Goal: Complete application form

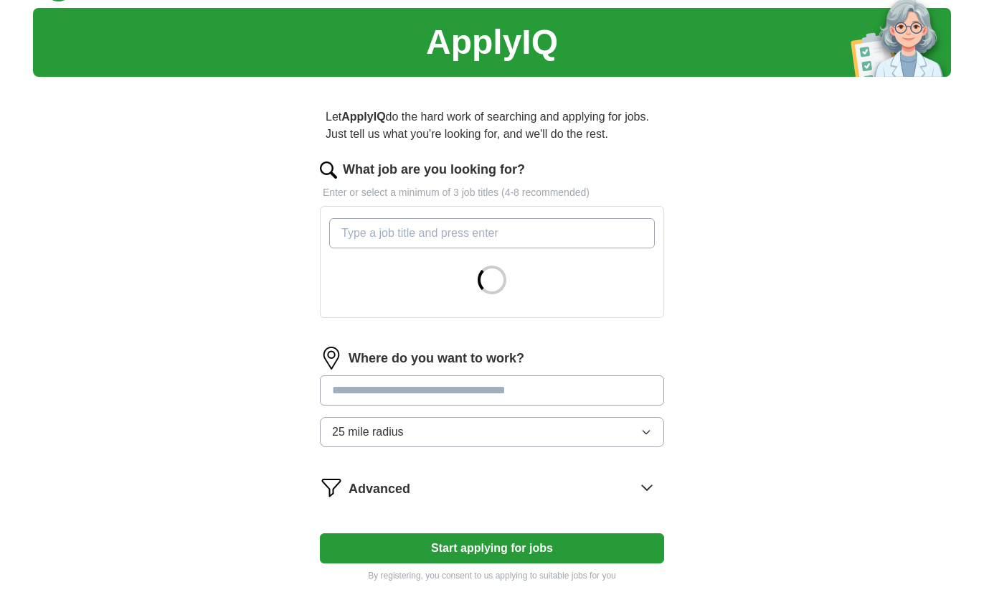
scroll to position [39, 0]
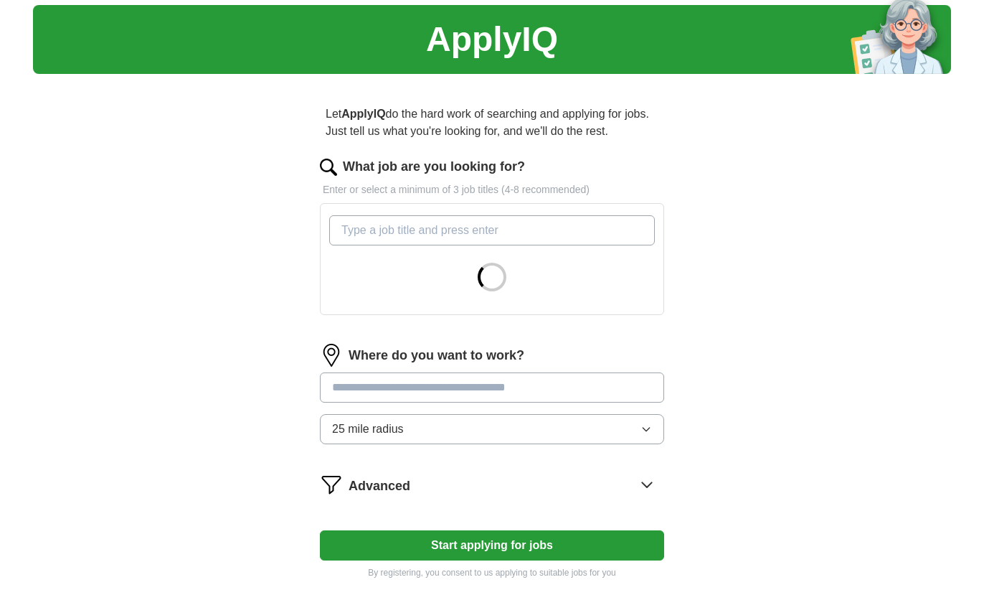
click at [390, 237] on input "What job are you looking for?" at bounding box center [492, 230] width 326 height 30
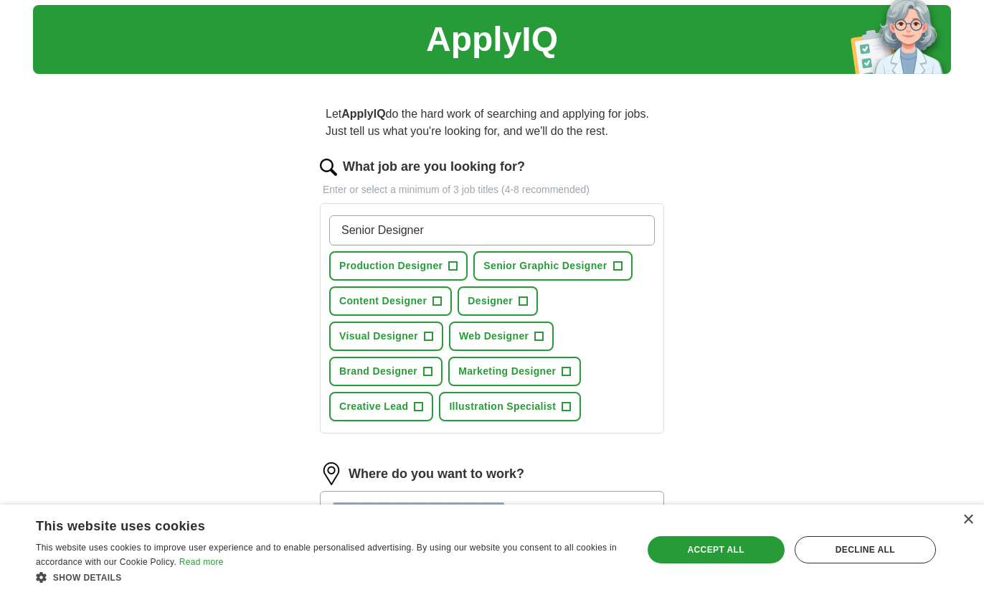
type input "Senior Designer"
click at [606, 267] on span "Senior Graphic Designer" at bounding box center [545, 265] width 123 height 15
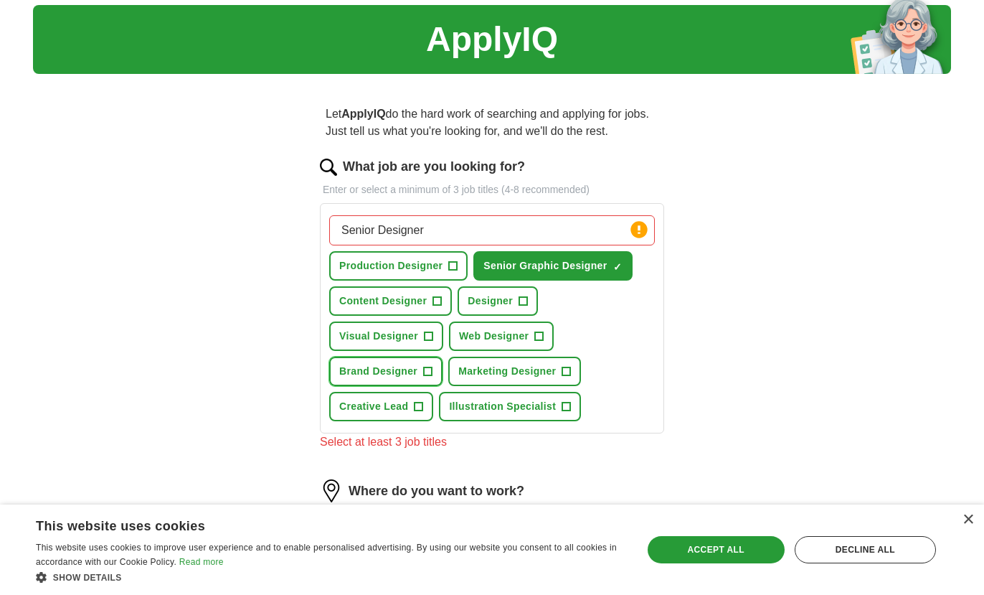
click at [430, 370] on span "+" at bounding box center [428, 371] width 9 height 11
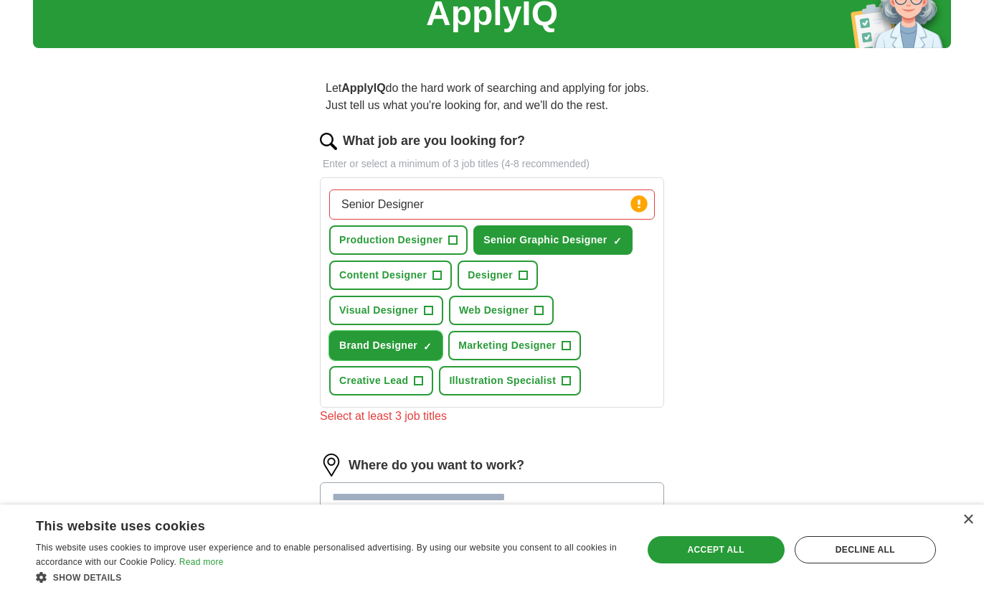
scroll to position [73, 0]
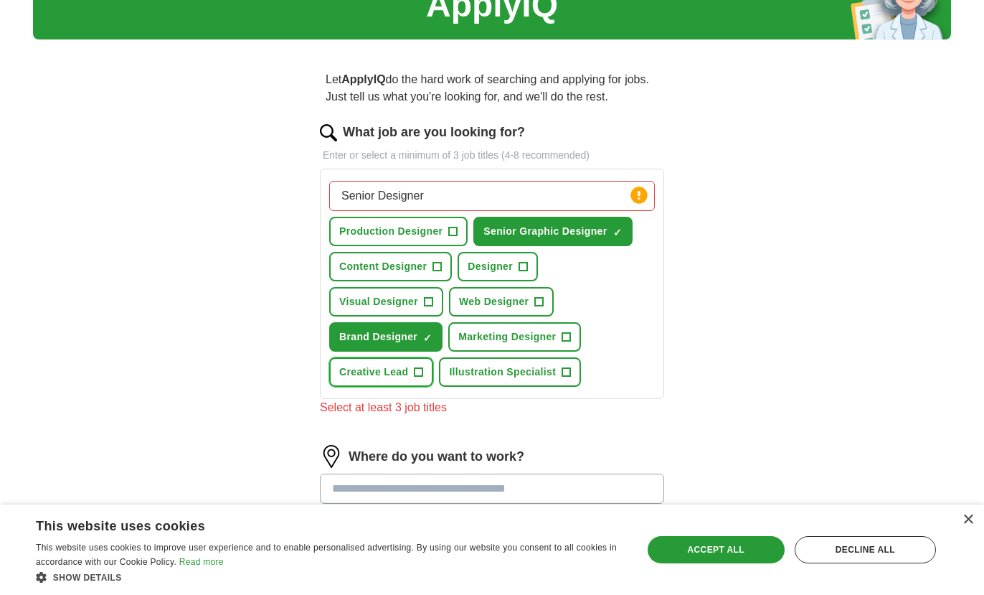
click at [424, 370] on button "Creative Lead +" at bounding box center [381, 371] width 104 height 29
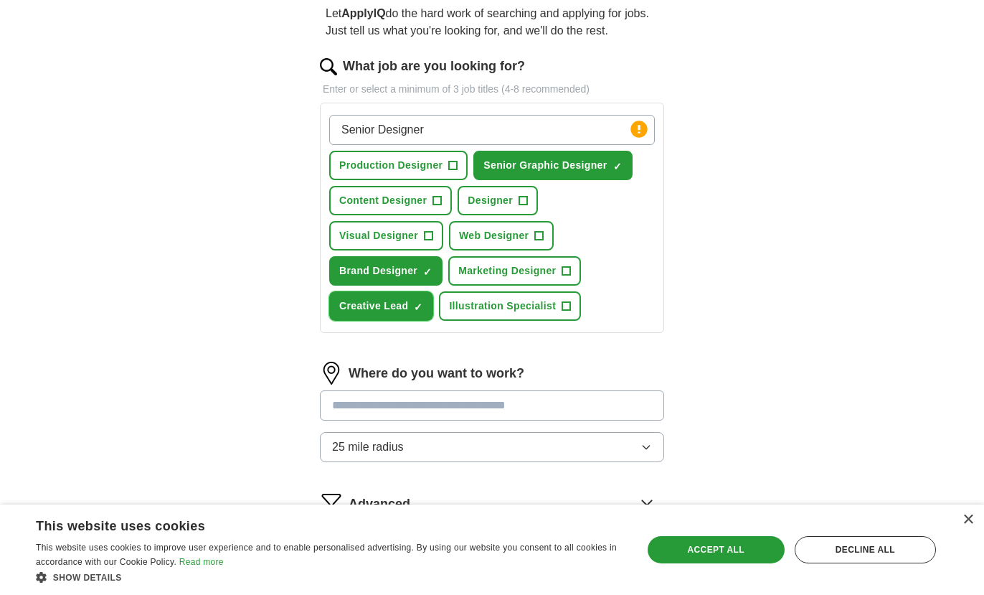
scroll to position [161, 0]
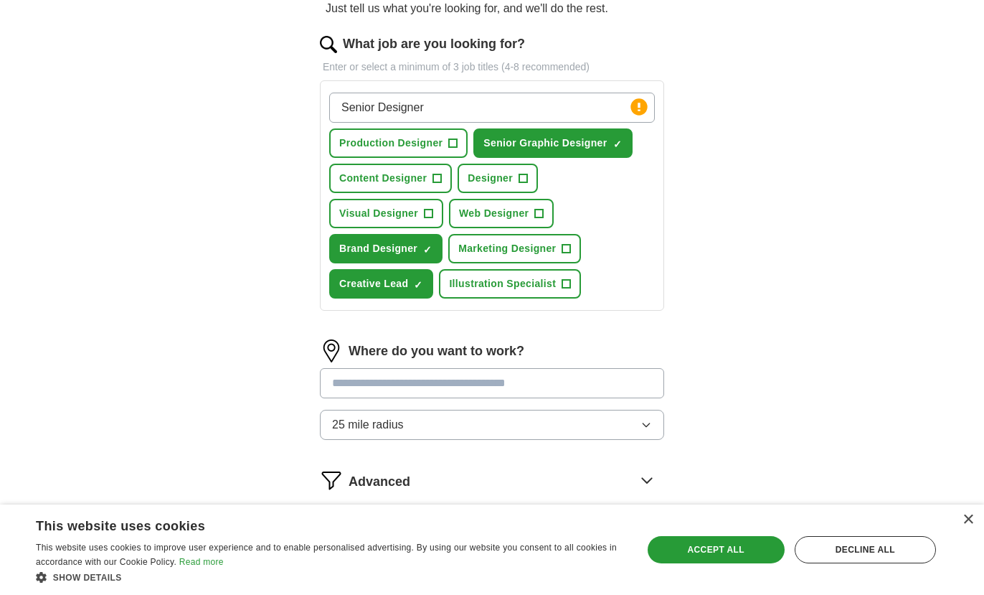
click at [609, 390] on input at bounding box center [492, 383] width 344 height 30
type input "*"
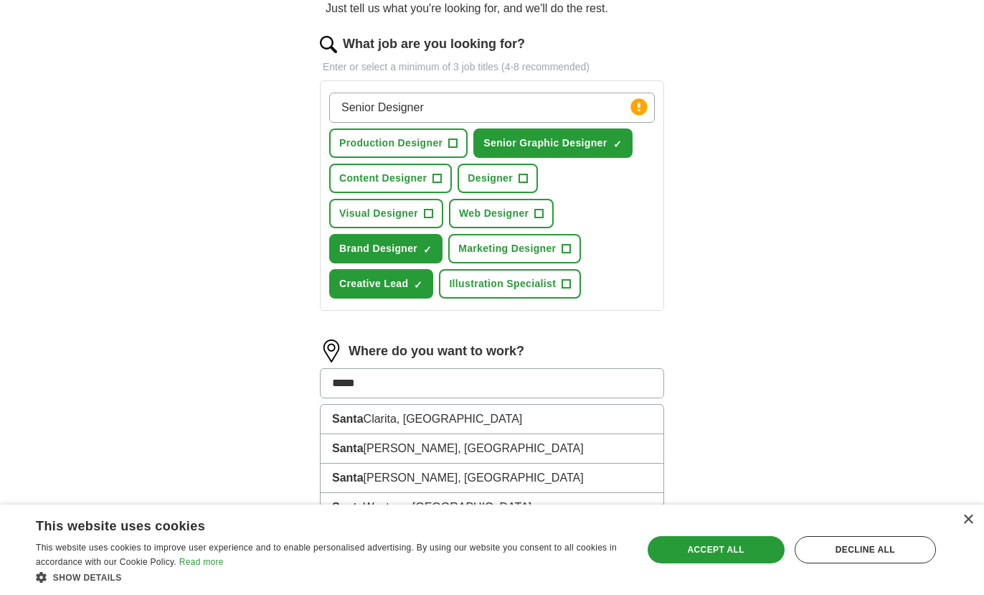
type input "*****"
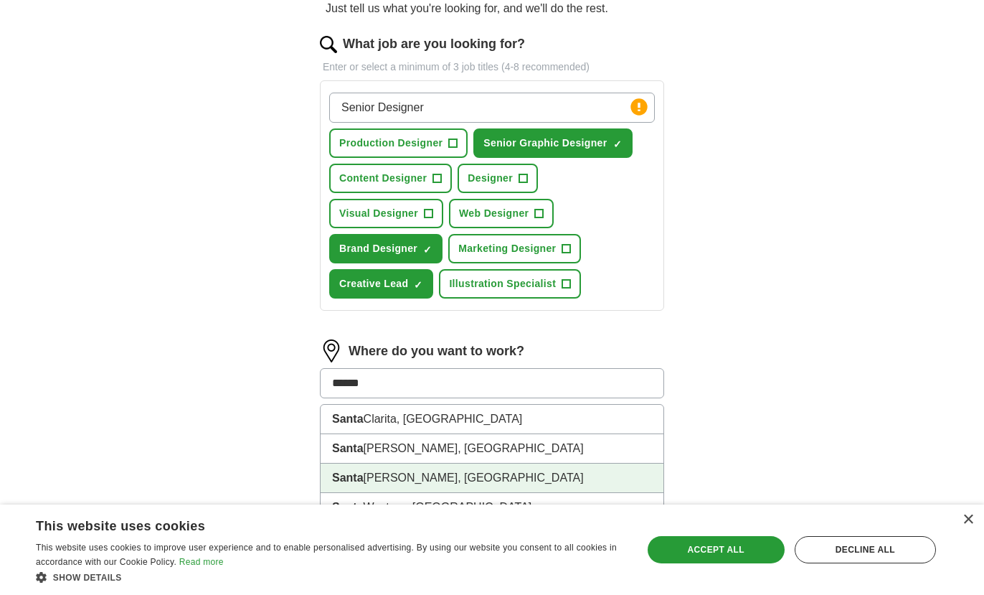
click at [598, 483] on li "[GEOGRAPHIC_DATA], [GEOGRAPHIC_DATA]" at bounding box center [492, 477] width 343 height 29
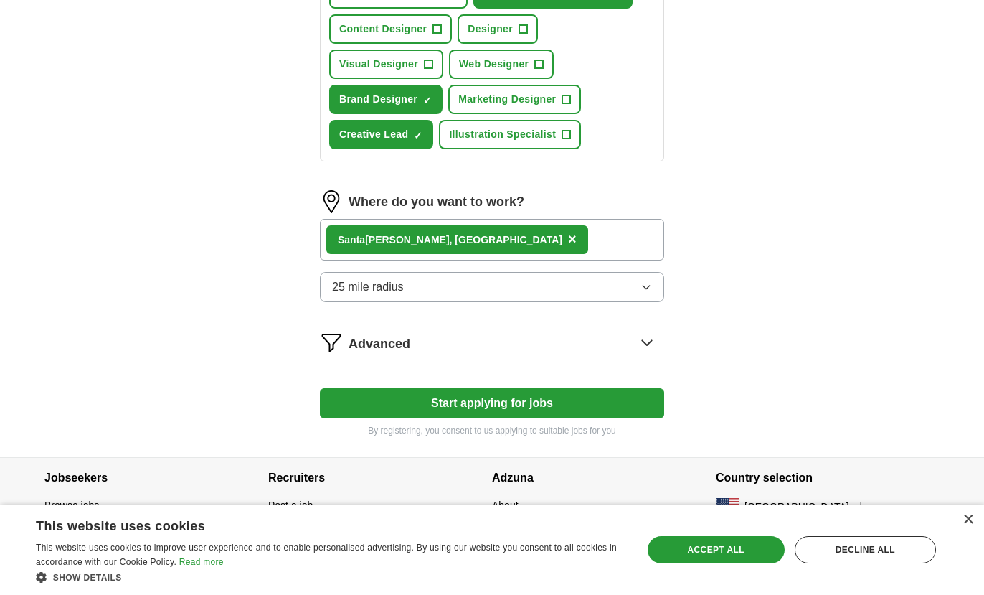
scroll to position [315, 0]
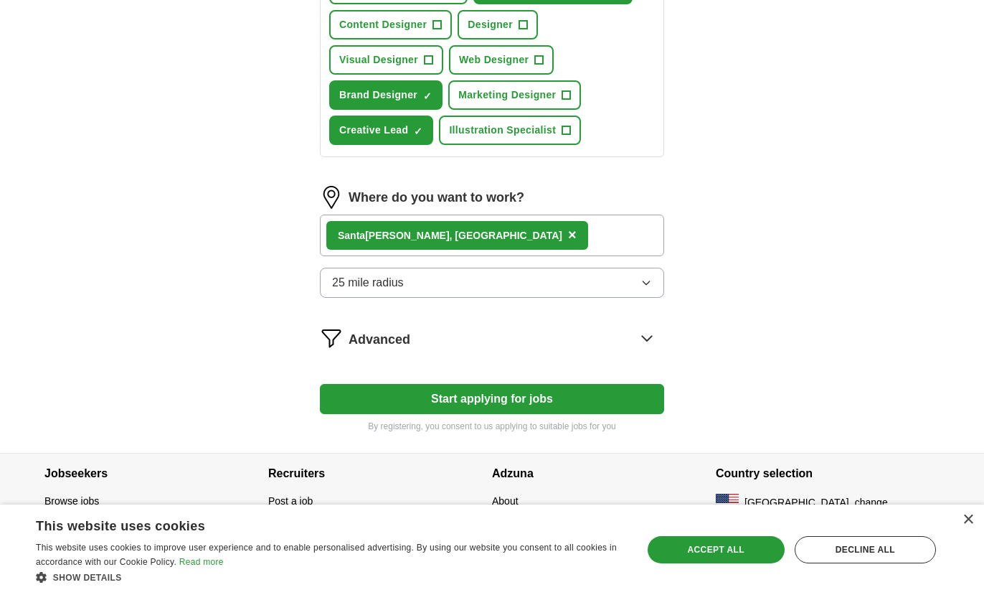
click at [601, 286] on button "25 mile radius" at bounding box center [492, 283] width 344 height 30
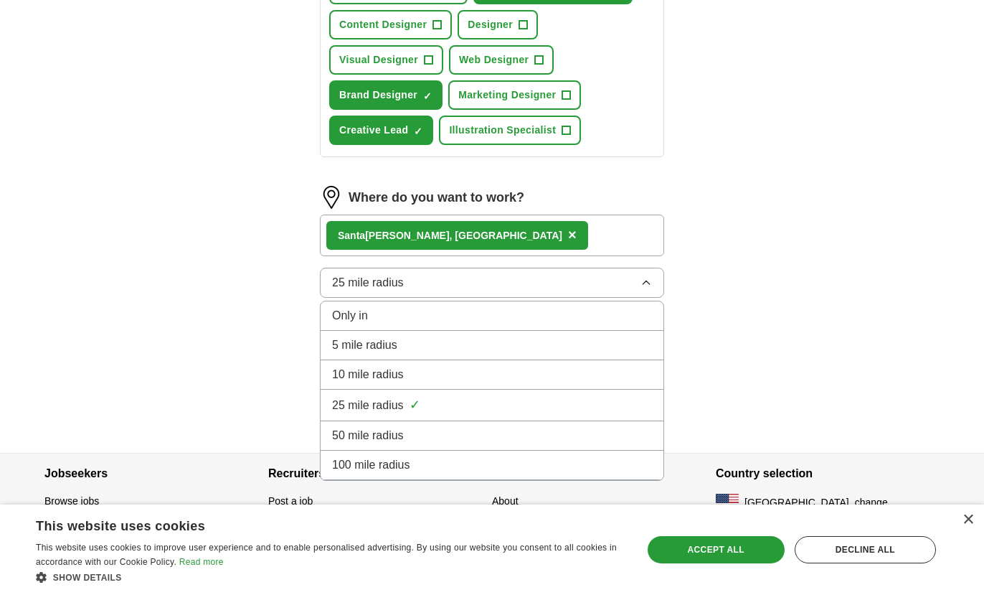
click at [555, 416] on li "25 mile radius ✓" at bounding box center [492, 406] width 343 height 32
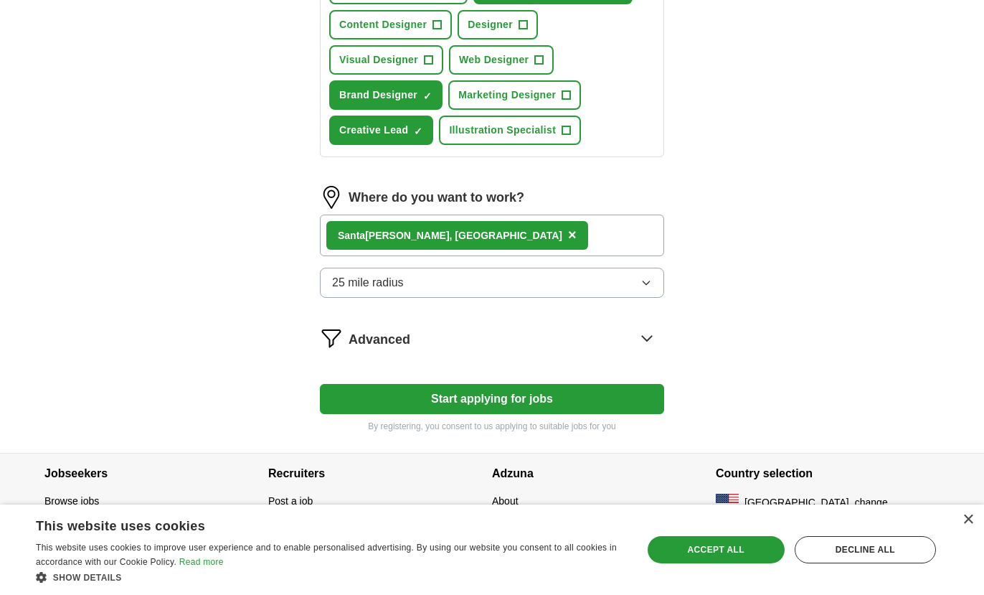
click at [669, 349] on div "Let ApplyIQ do the hard work of searching and applying for jobs. Just tell us w…" at bounding box center [492, 131] width 459 height 644
click at [644, 338] on icon at bounding box center [646, 338] width 9 height 5
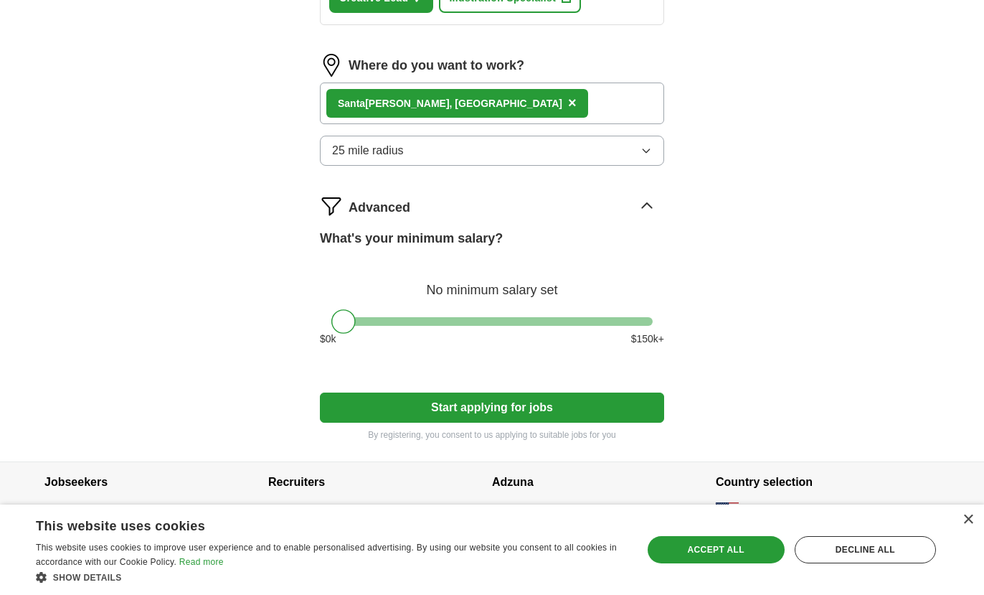
scroll to position [458, 0]
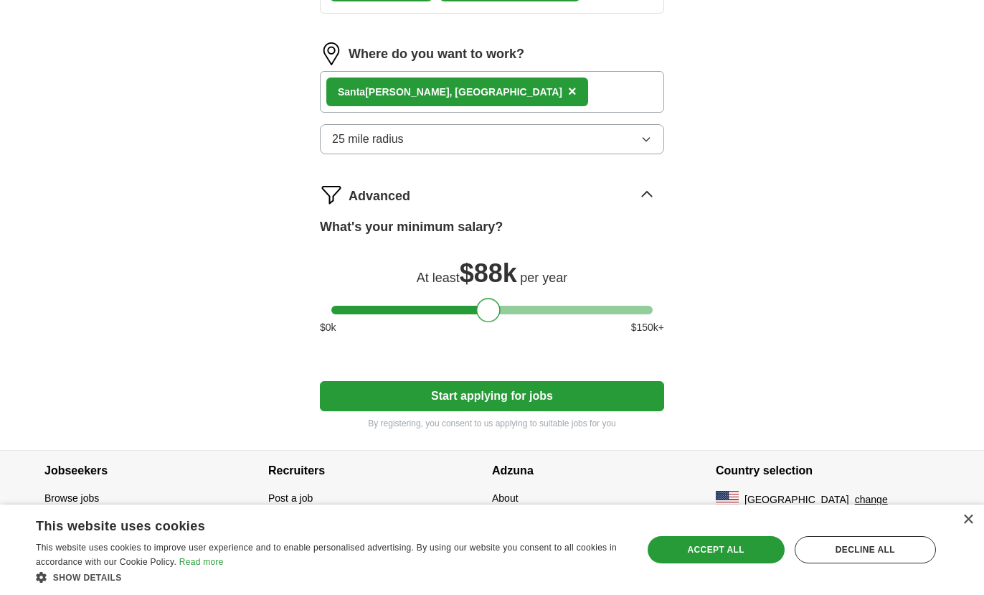
drag, startPoint x: 342, startPoint y: 313, endPoint x: 487, endPoint y: 307, distance: 145.0
click at [487, 307] on div at bounding box center [488, 310] width 24 height 24
click at [491, 400] on button "Start applying for jobs" at bounding box center [492, 396] width 344 height 30
select select "**"
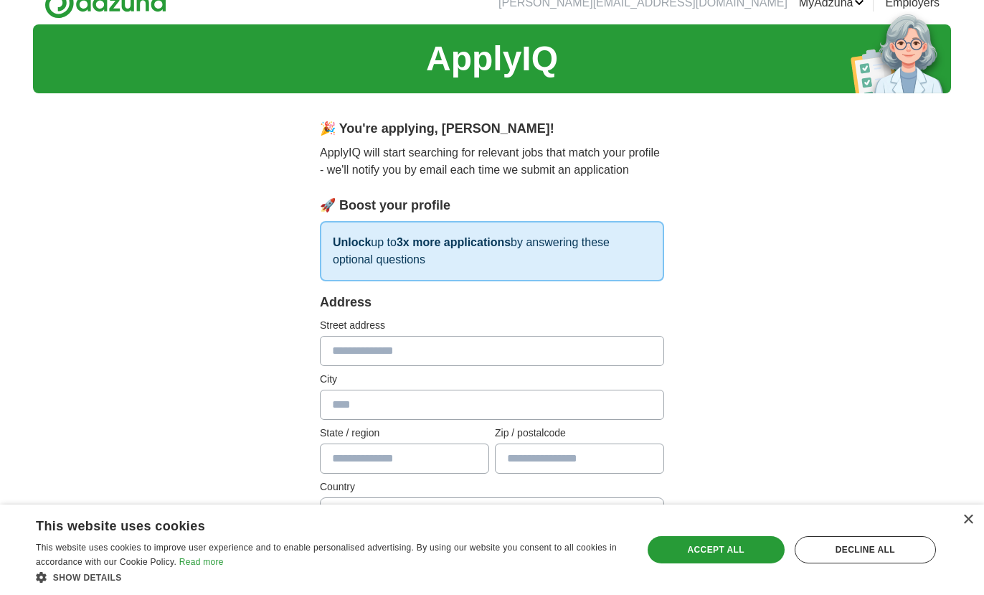
scroll to position [0, 0]
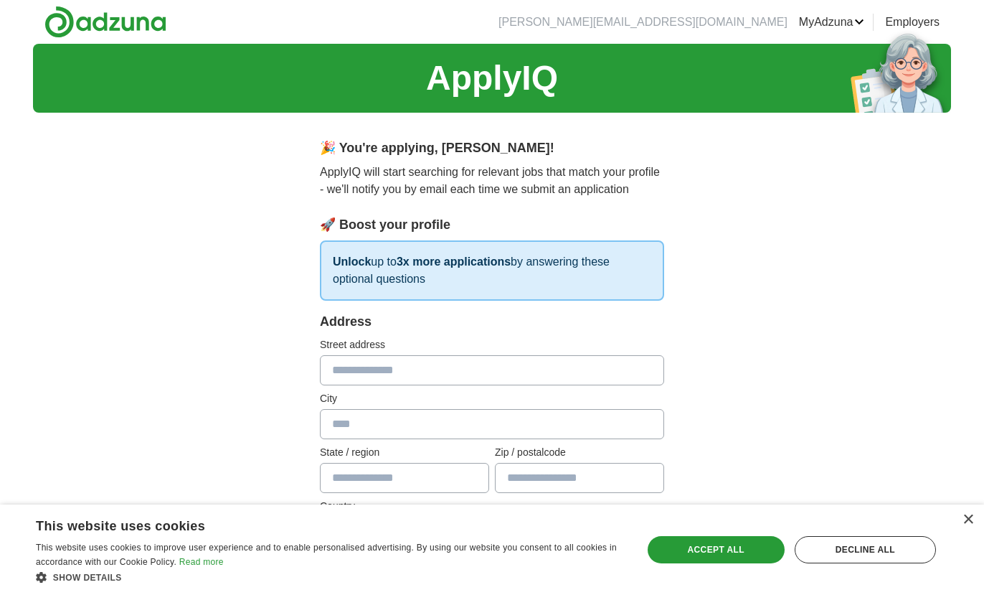
click at [542, 382] on input "text" at bounding box center [492, 370] width 344 height 30
type input "**********"
type input "**"
type input "*****"
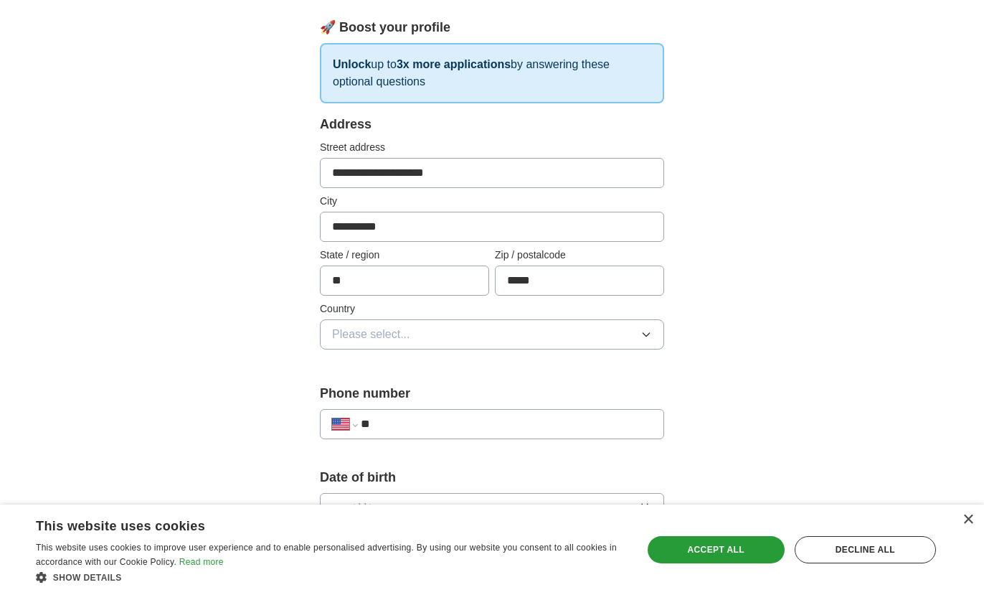
scroll to position [200, 0]
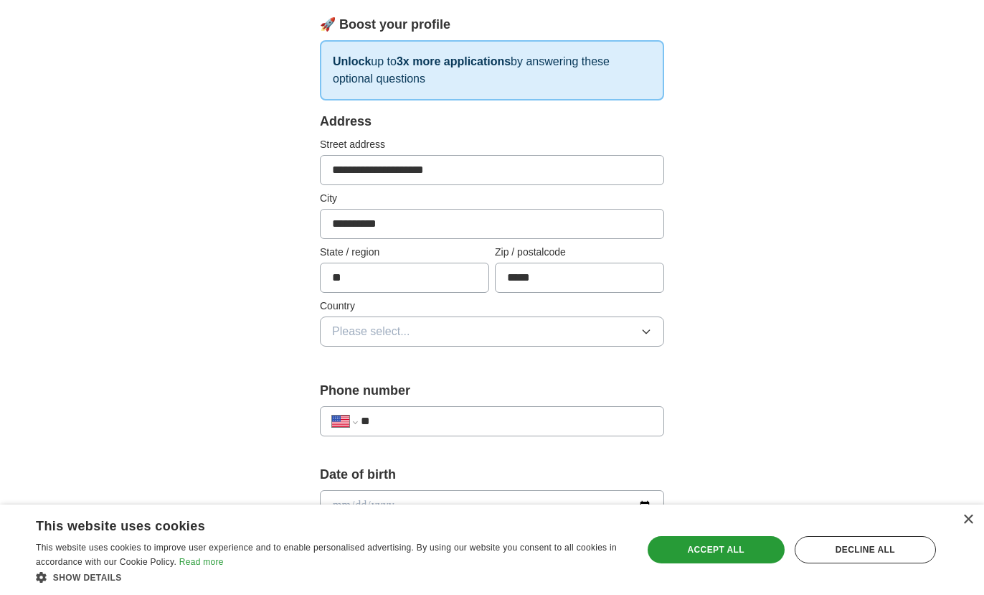
click at [502, 348] on div "**********" at bounding box center [492, 238] width 344 height 252
click at [503, 321] on button "Please select..." at bounding box center [492, 331] width 344 height 30
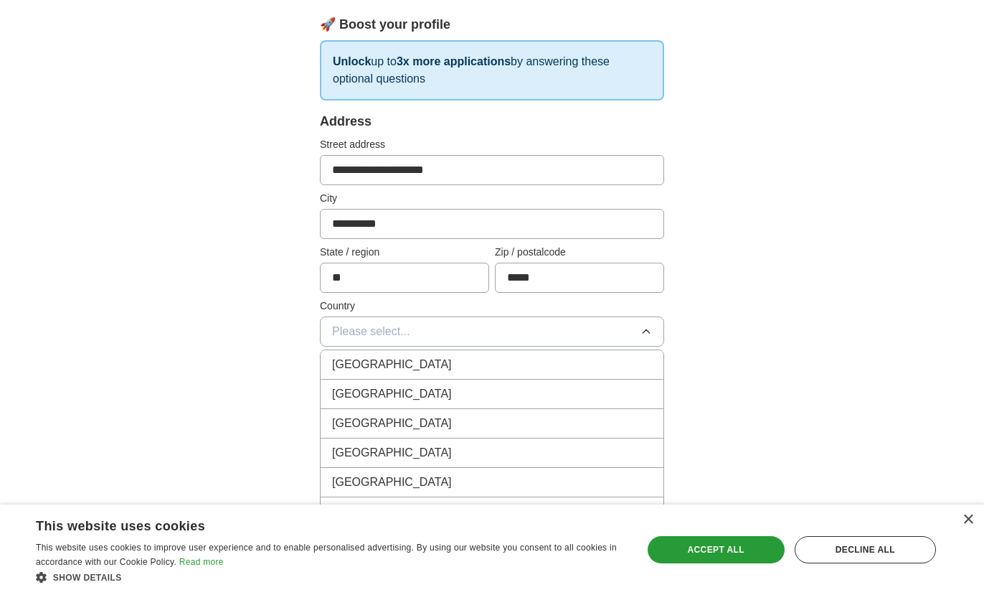
click at [503, 393] on div "[GEOGRAPHIC_DATA]" at bounding box center [492, 393] width 320 height 17
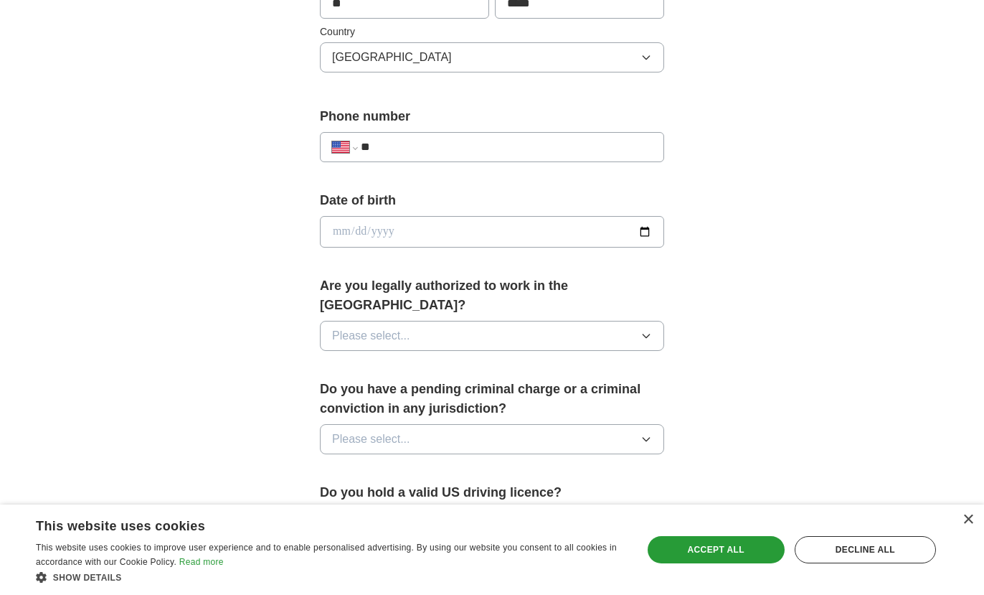
scroll to position [475, 0]
click at [428, 222] on input "date" at bounding box center [492, 231] width 344 height 32
click at [345, 232] on input "date" at bounding box center [492, 231] width 344 height 32
type input "**********"
click at [408, 142] on input "**" at bounding box center [506, 146] width 291 height 17
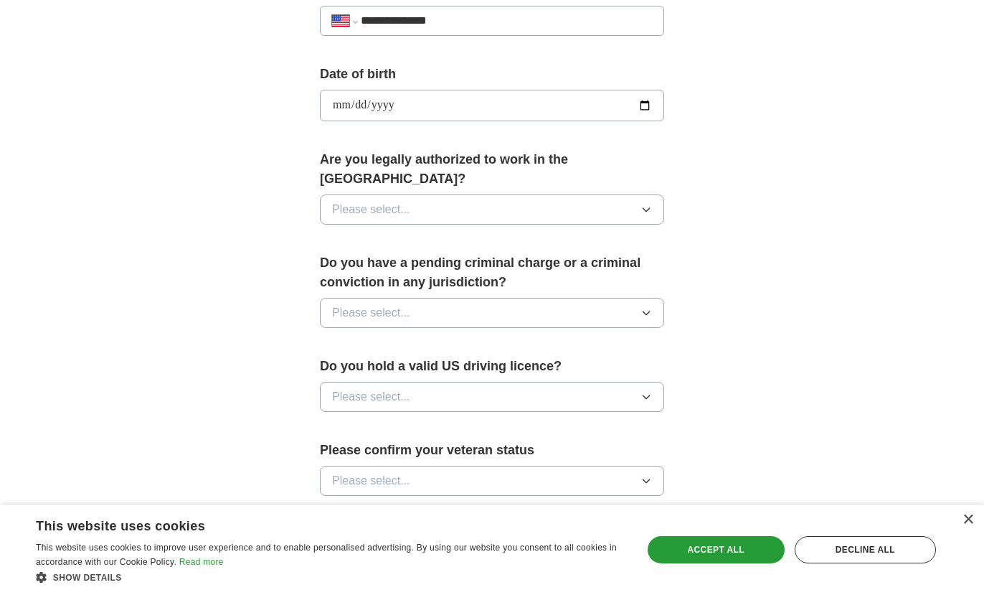
scroll to position [602, 0]
type input "**********"
click at [450, 296] on button "Please select..." at bounding box center [492, 311] width 344 height 30
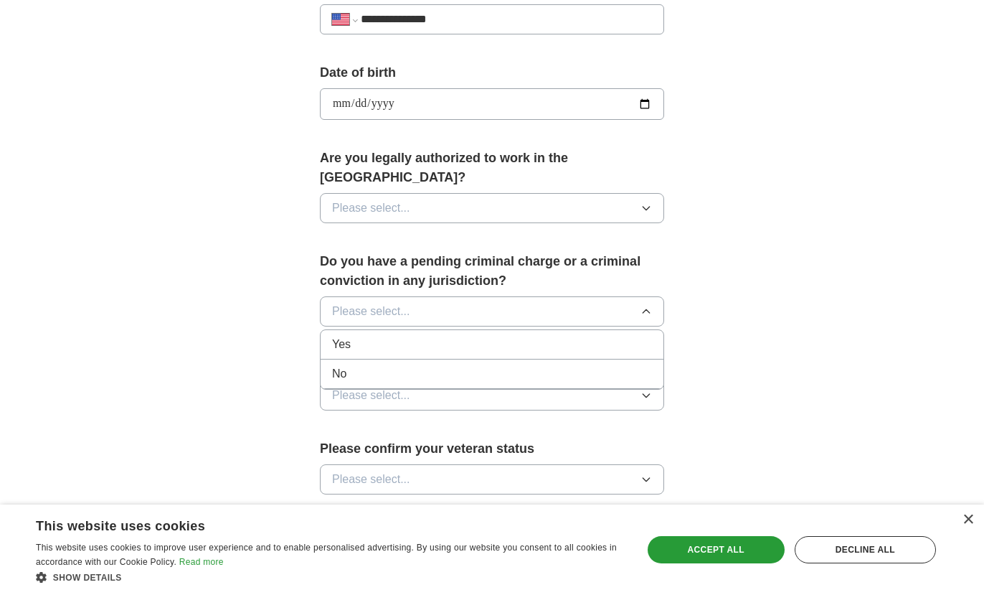
click at [438, 365] on div "No" at bounding box center [492, 373] width 320 height 17
click at [430, 193] on button "Please select..." at bounding box center [492, 208] width 344 height 30
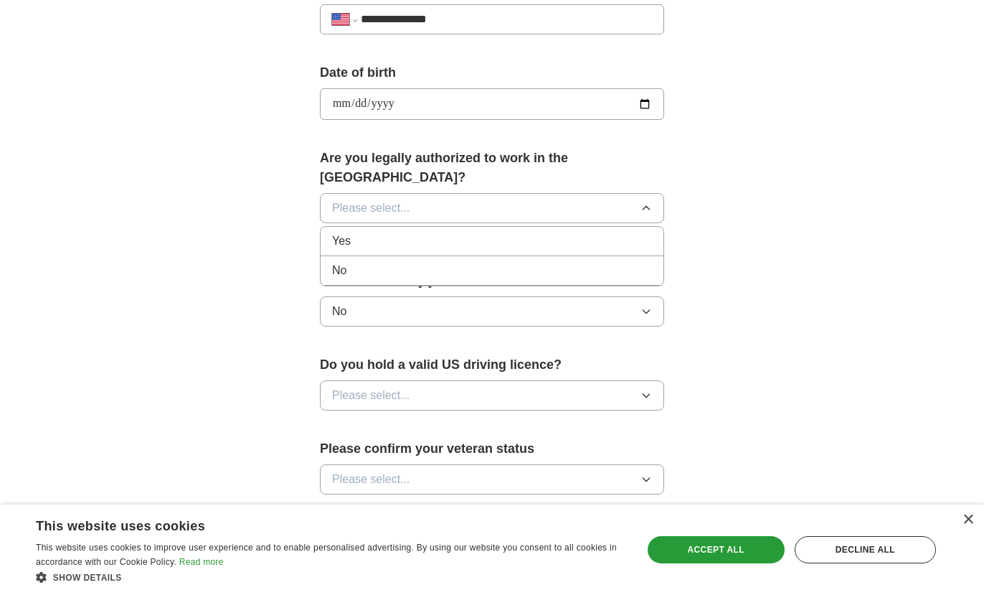
click at [430, 232] on div "Yes" at bounding box center [492, 240] width 320 height 17
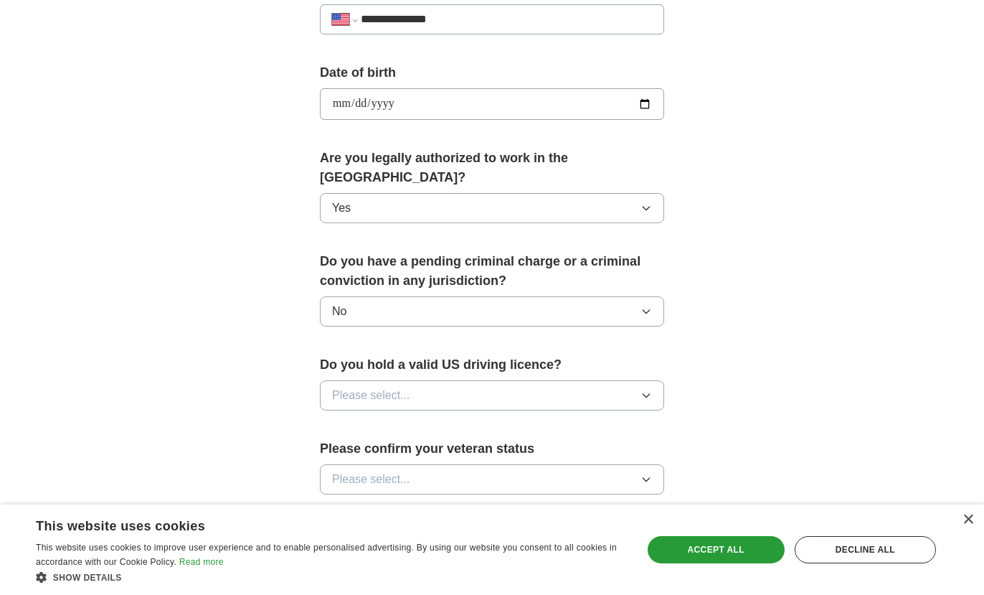
click at [421, 380] on button "Please select..." at bounding box center [492, 395] width 344 height 30
click at [410, 420] on div "Yes" at bounding box center [492, 428] width 320 height 17
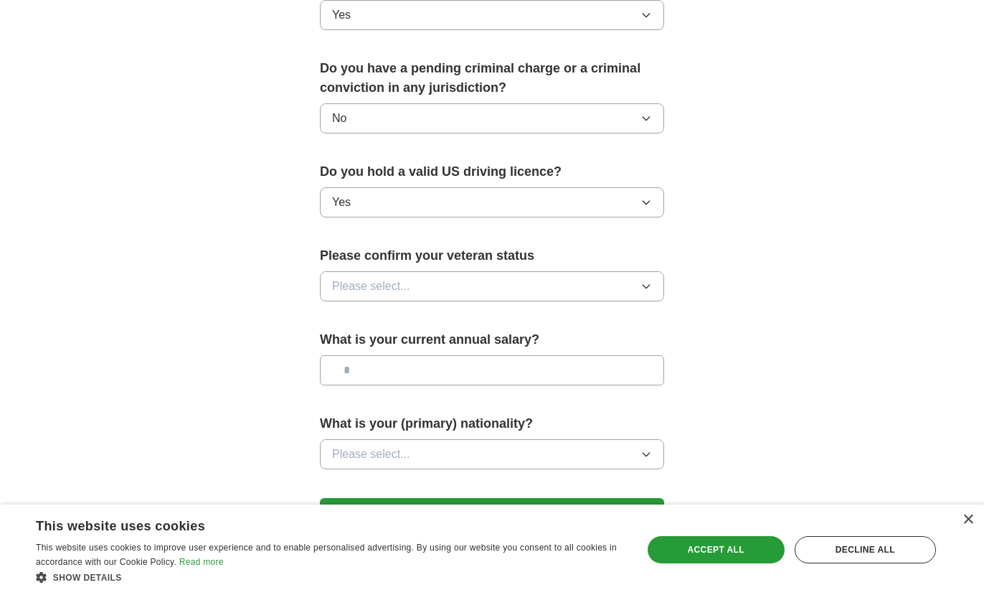
scroll to position [811, 0]
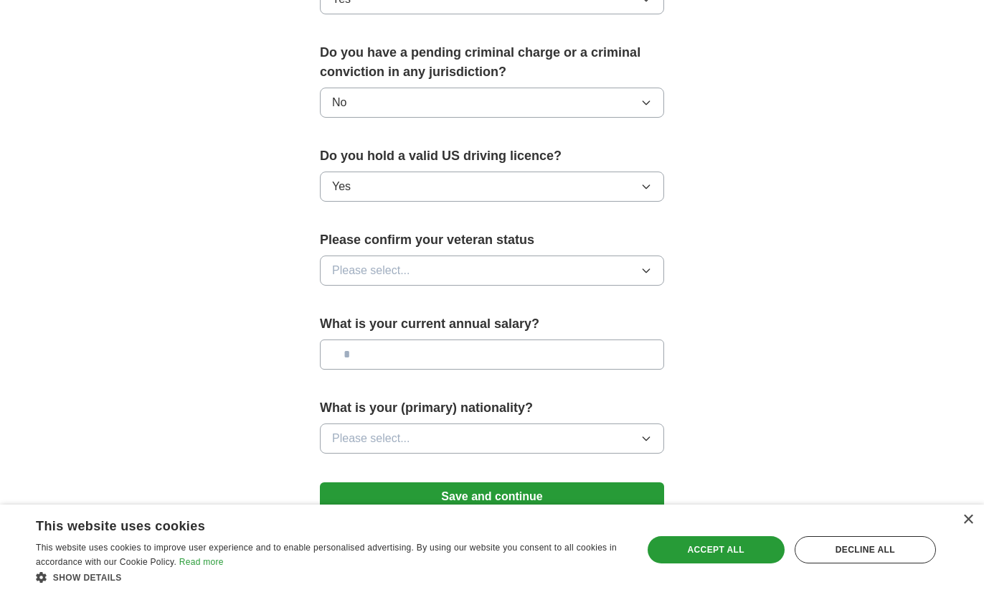
click at [420, 255] on button "Please select..." at bounding box center [492, 270] width 344 height 30
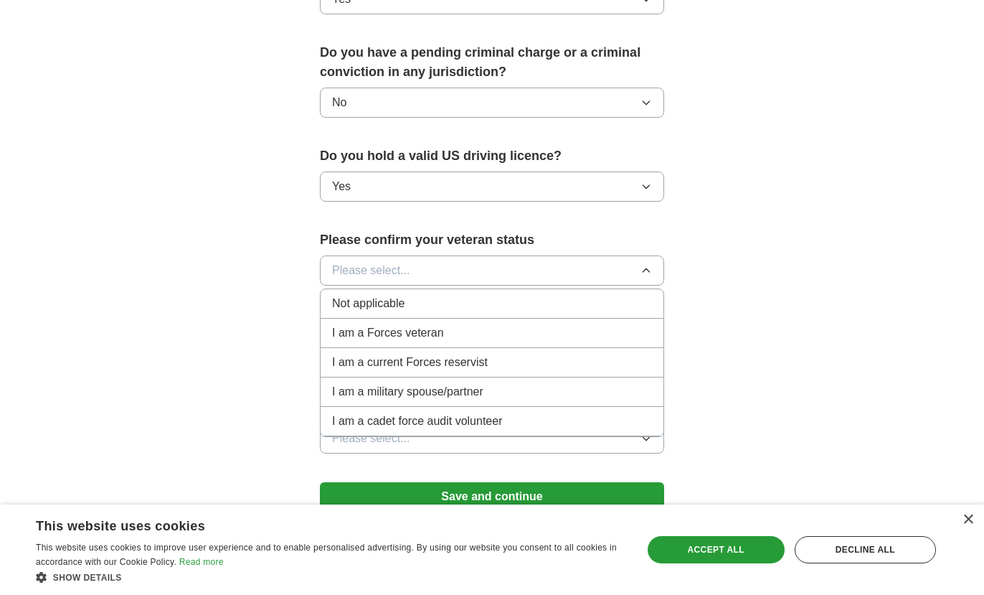
click at [420, 295] on div "Not applicable" at bounding box center [492, 303] width 320 height 17
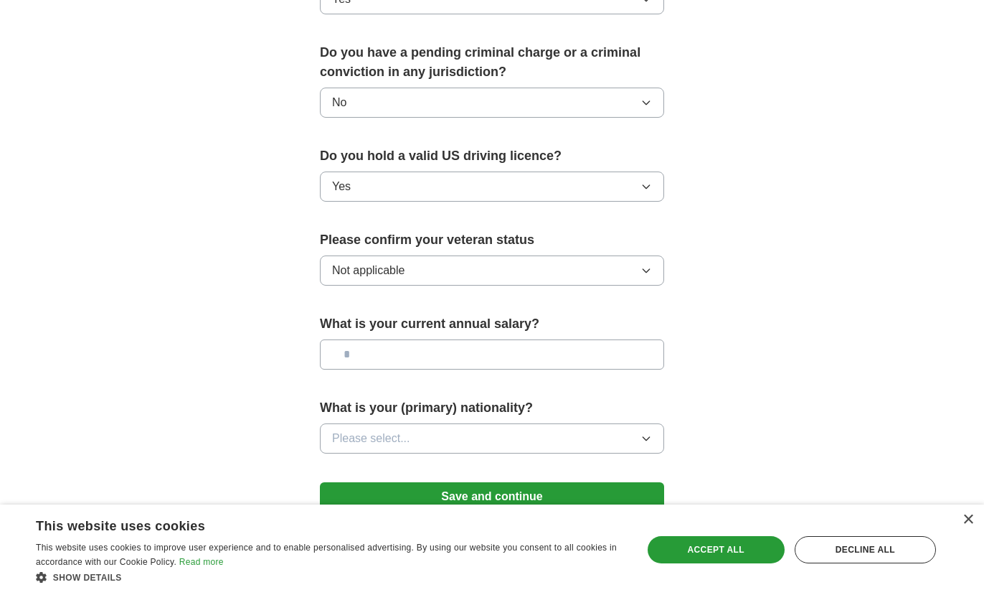
click at [436, 339] on input "text" at bounding box center [492, 354] width 344 height 30
click at [416, 423] on button "Please select..." at bounding box center [492, 438] width 344 height 30
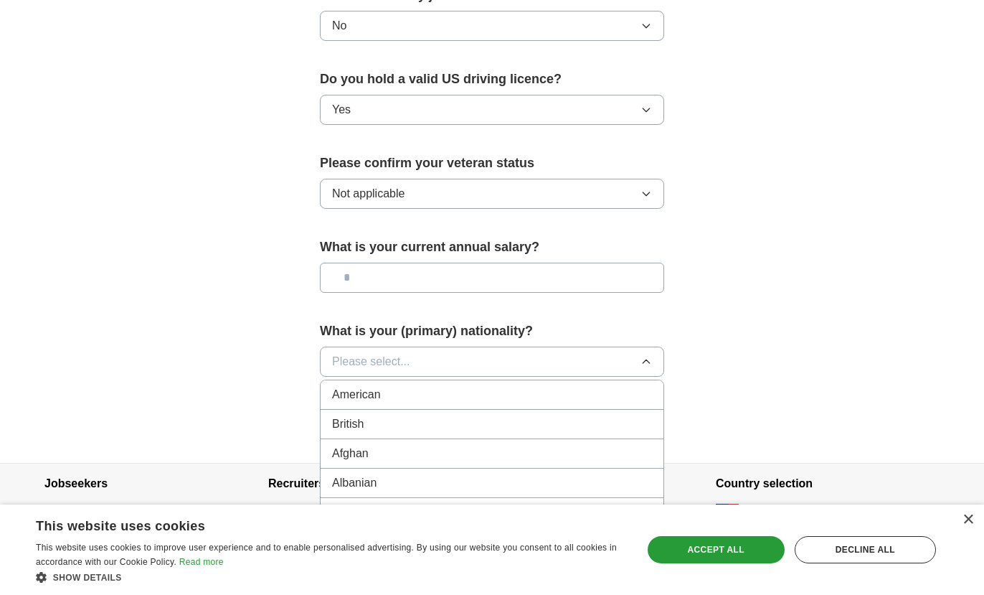
scroll to position [924, 0]
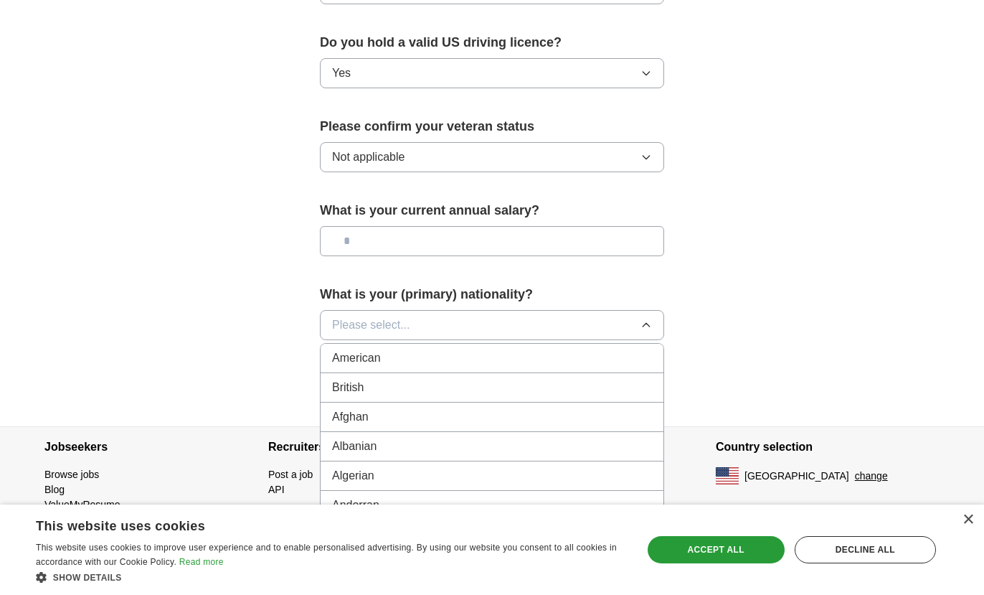
click at [432, 349] on div "American" at bounding box center [492, 357] width 320 height 17
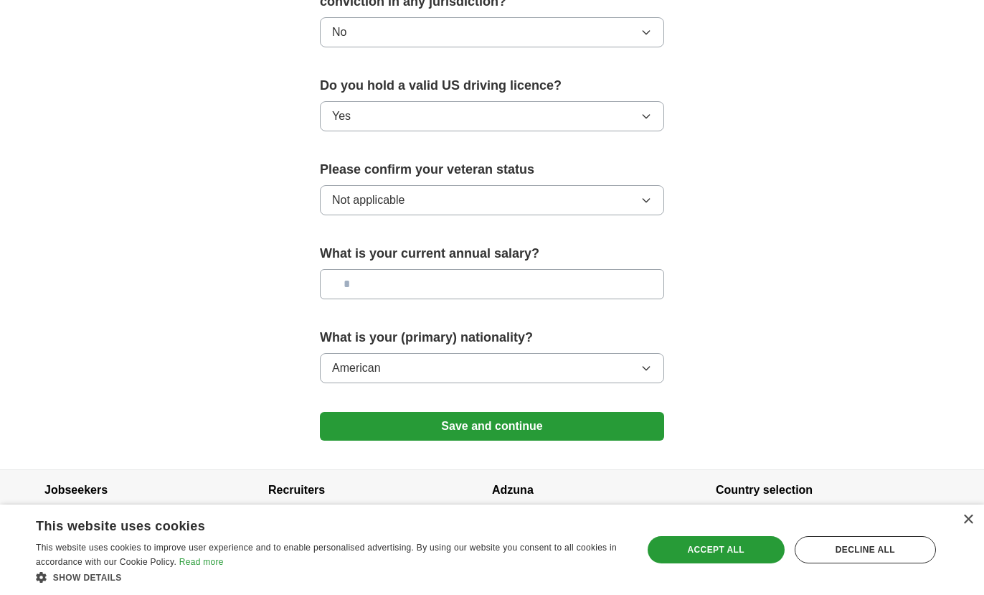
click at [455, 269] on input "text" at bounding box center [492, 284] width 344 height 30
type input "**"
click at [623, 414] on button "Save and continue" at bounding box center [492, 426] width 344 height 29
